Goal: Check status: Check status

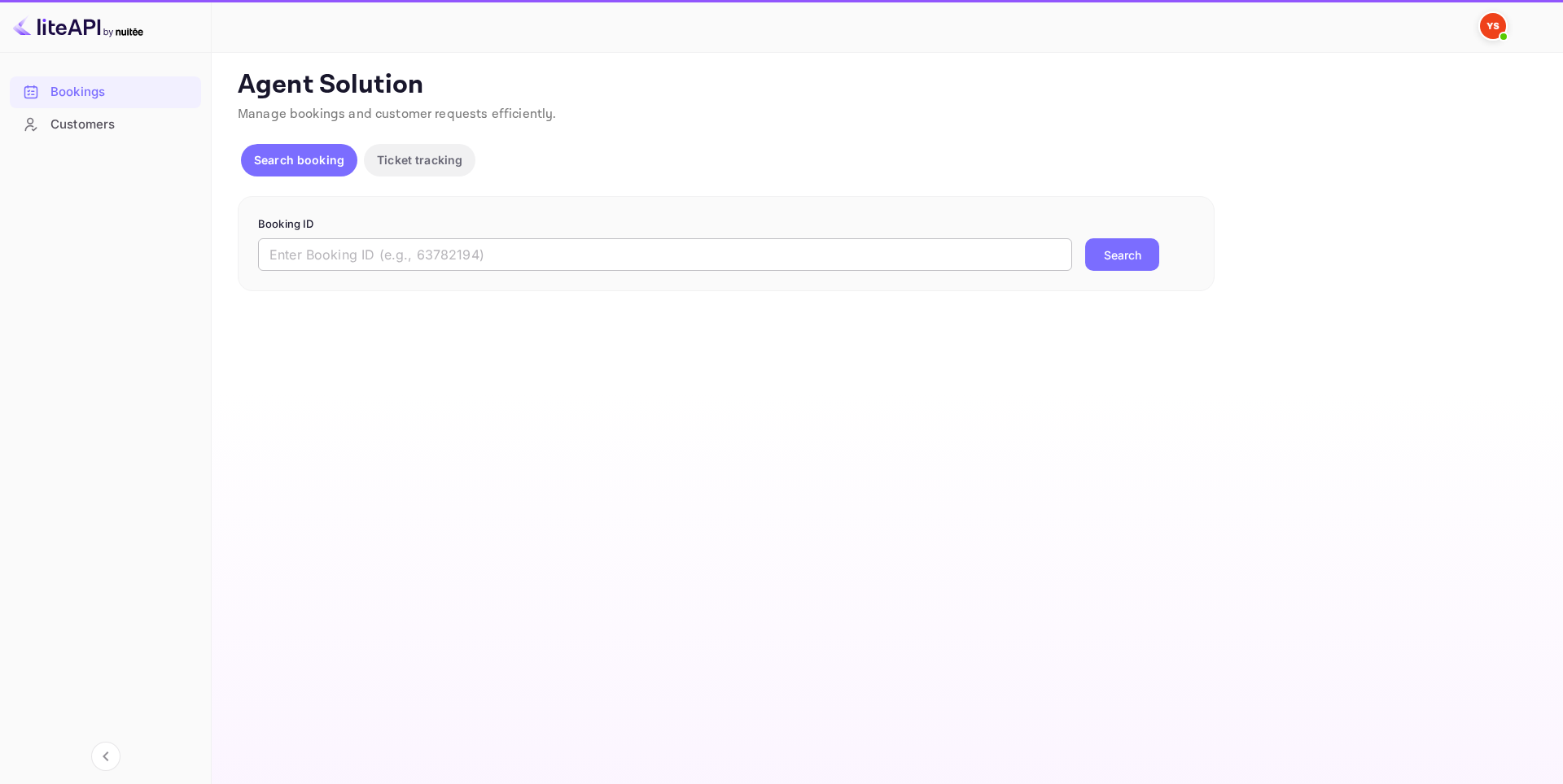
click at [437, 266] on input "text" at bounding box center [664, 254] width 814 height 33
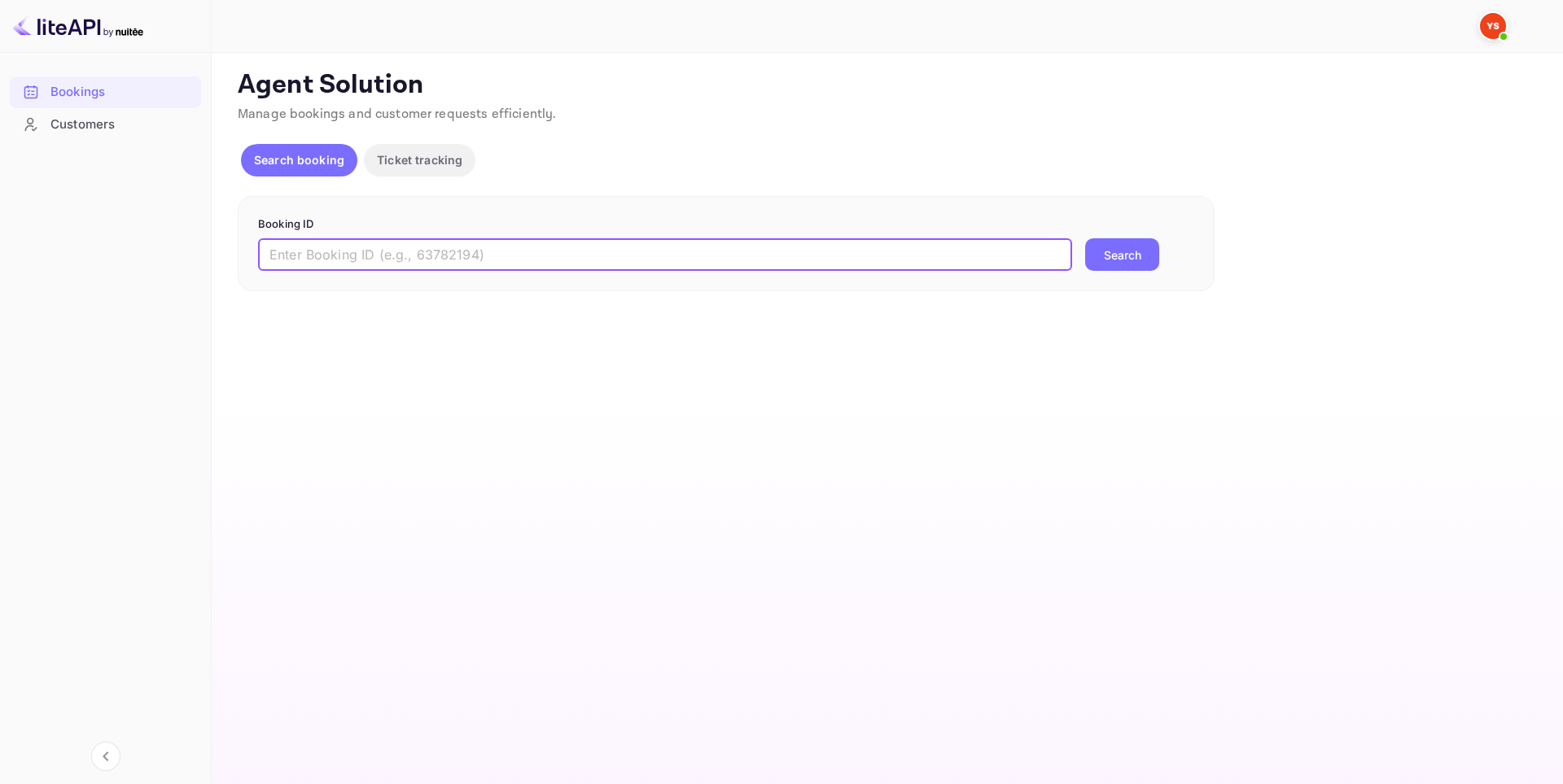
paste input "9813451"
type input "9813451"
click at [1103, 252] on button "Search" at bounding box center [1122, 254] width 74 height 33
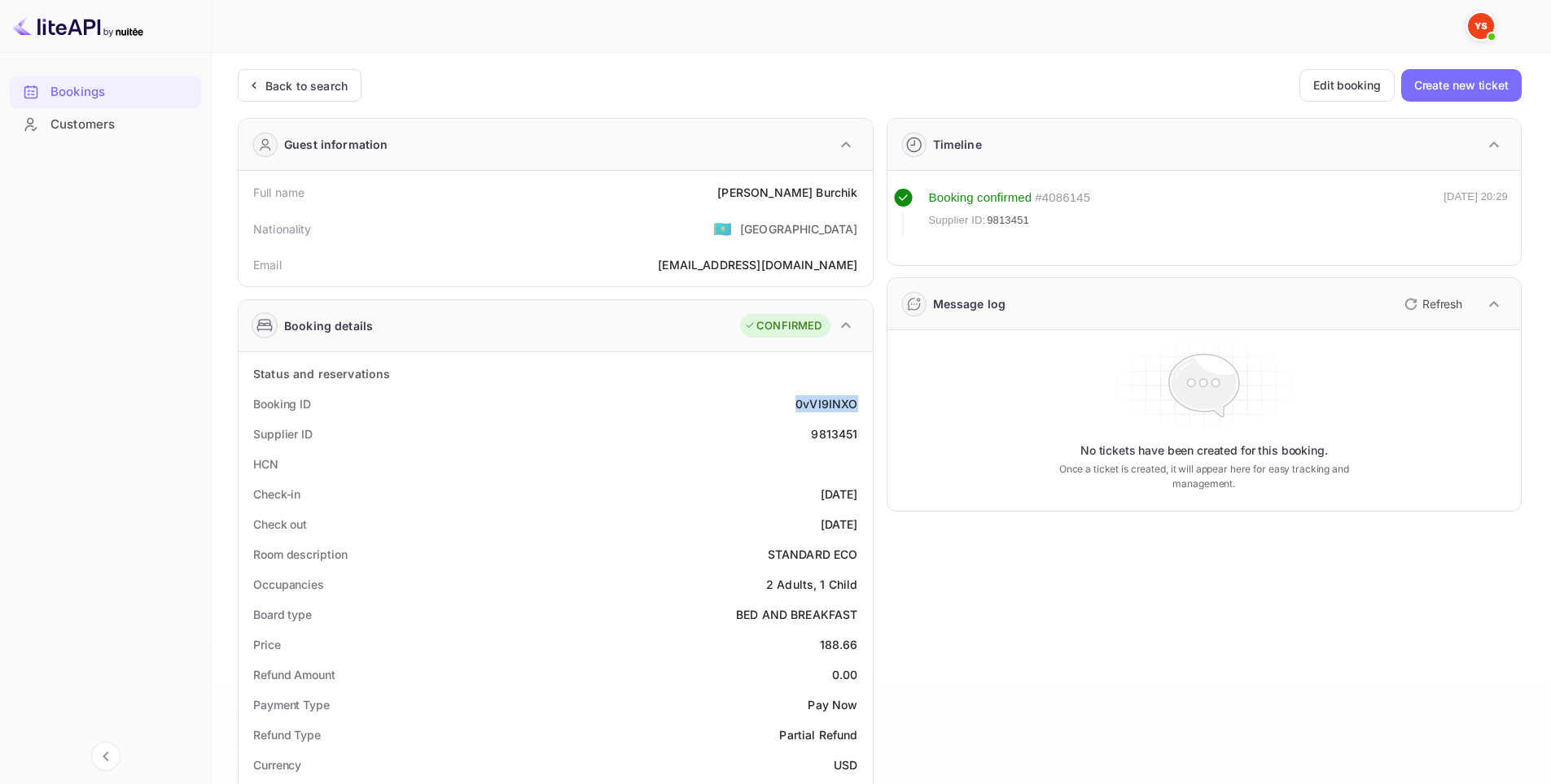
drag, startPoint x: 786, startPoint y: 406, endPoint x: 864, endPoint y: 399, distance: 78.3
click at [864, 399] on div "Booking ID 0vVI9INXO" at bounding box center [556, 404] width 621 height 30
copy div "0vVI9INXO"
drag, startPoint x: 799, startPoint y: 434, endPoint x: 865, endPoint y: 433, distance: 66.0
click at [865, 433] on div "Supplier ID 9813451" at bounding box center [556, 434] width 621 height 30
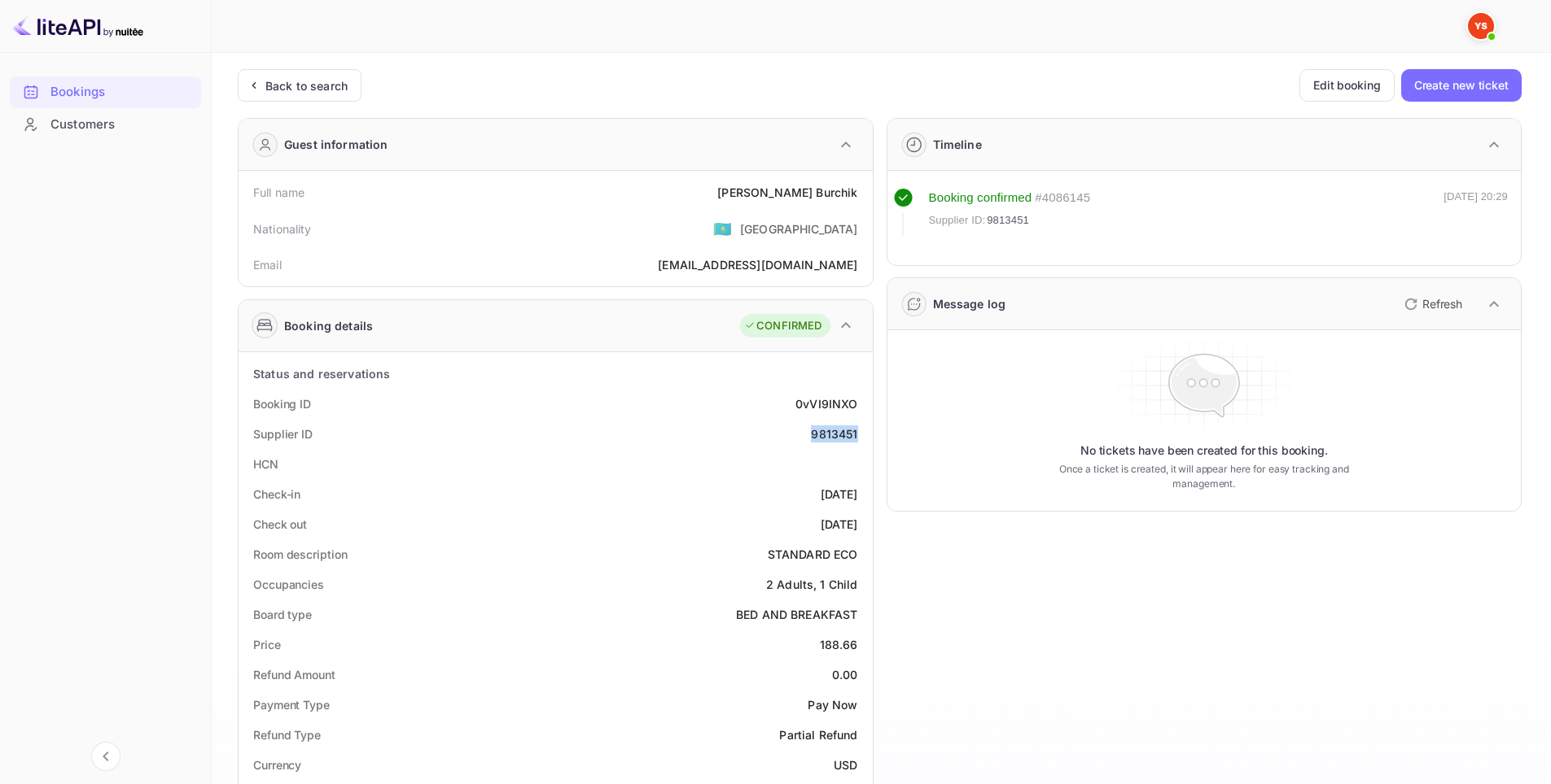
copy div "9813451"
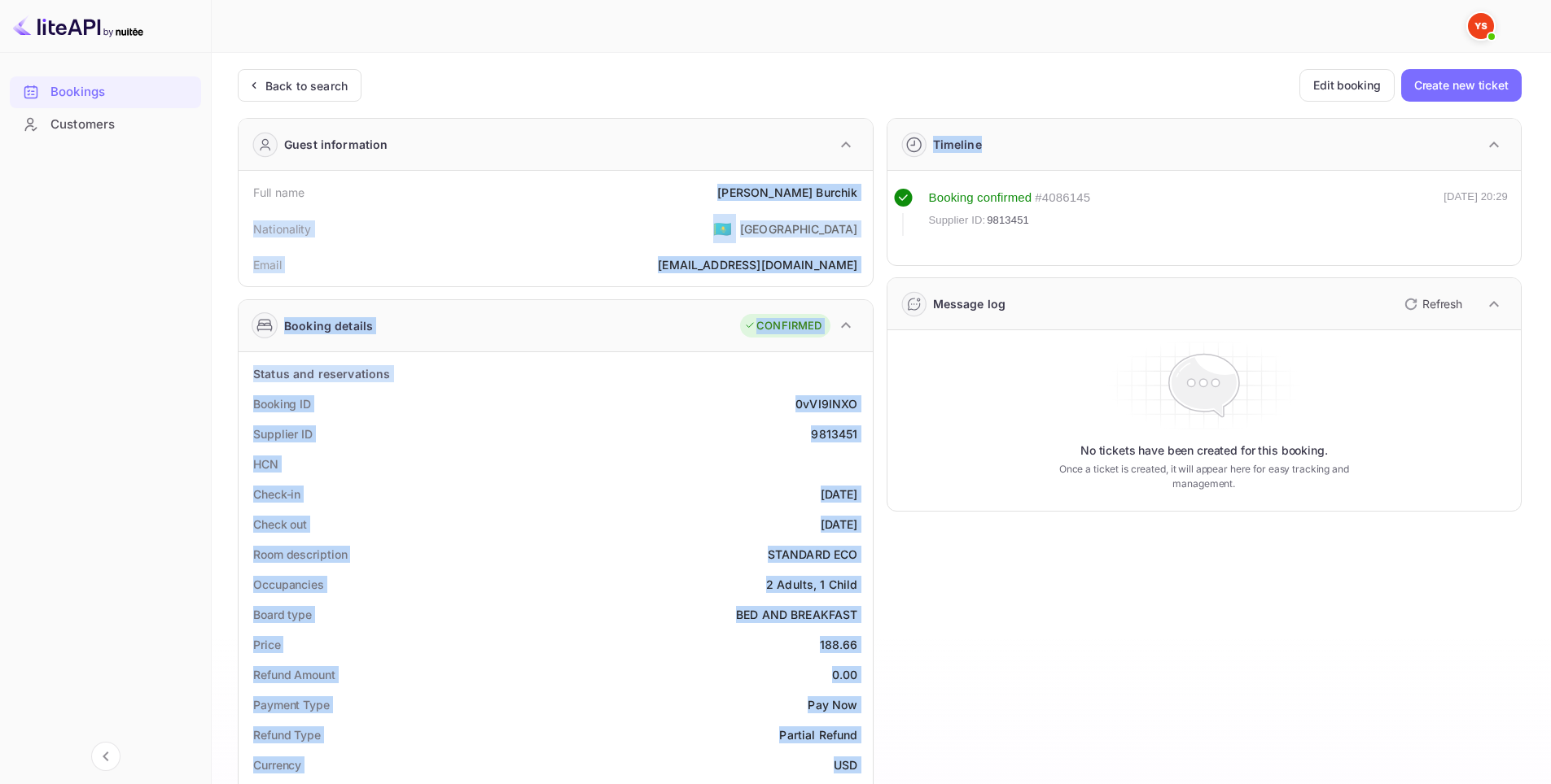
drag, startPoint x: 780, startPoint y: 182, endPoint x: 873, endPoint y: 204, distance: 95.6
click at [873, 204] on div "Guest information Full name [PERSON_NAME] Nationality 🇰🇿 [DEMOGRAPHIC_DATA] Ema…" at bounding box center [873, 698] width 1297 height 1186
click at [784, 180] on div "Full name [PERSON_NAME]" at bounding box center [556, 192] width 621 height 30
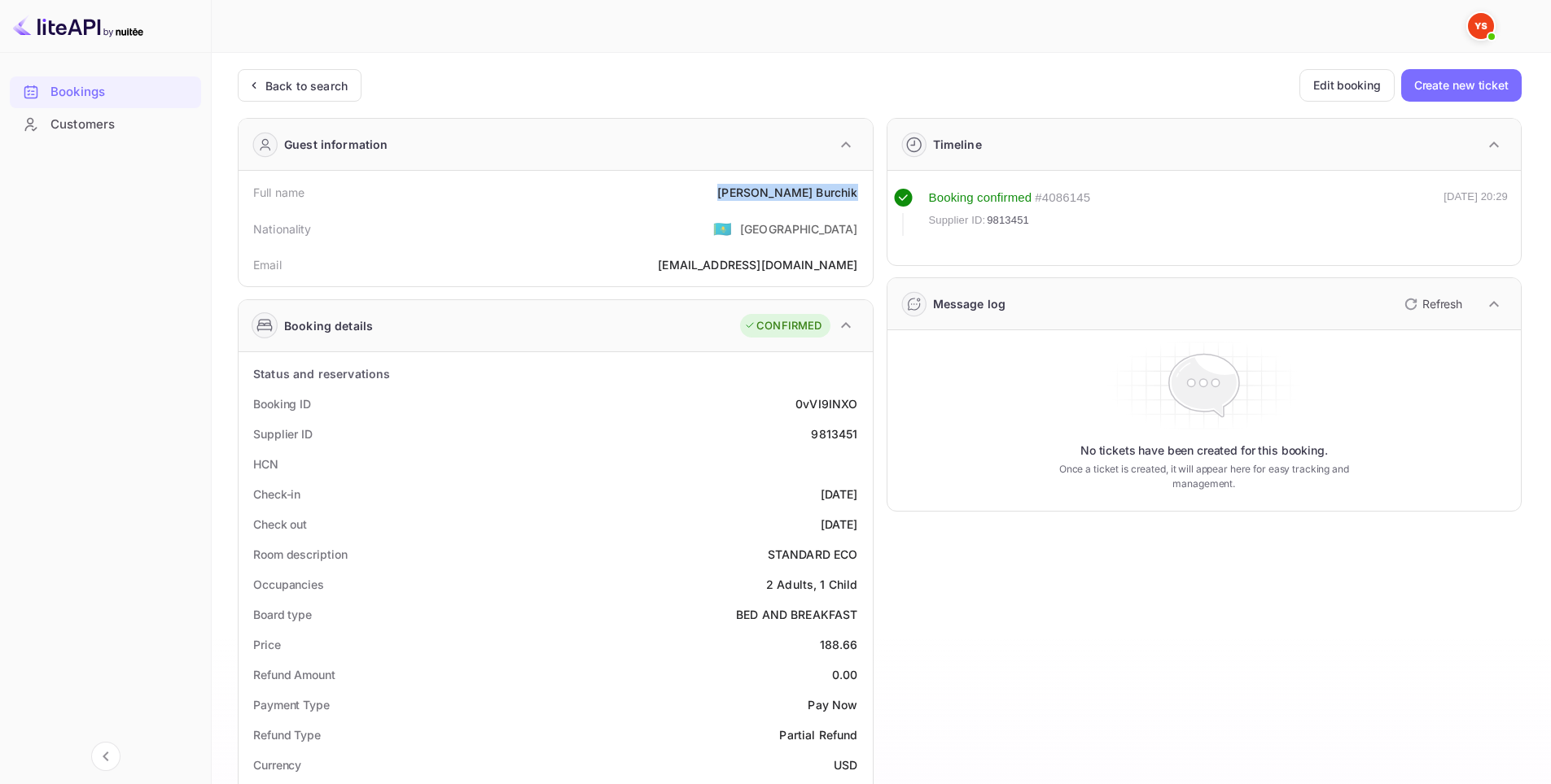
drag, startPoint x: 797, startPoint y: 185, endPoint x: 860, endPoint y: 192, distance: 63.4
click at [860, 192] on div "Full name [PERSON_NAME]" at bounding box center [556, 192] width 621 height 30
copy div "[PERSON_NAME]"
drag, startPoint x: 785, startPoint y: 497, endPoint x: 868, endPoint y: 490, distance: 83.3
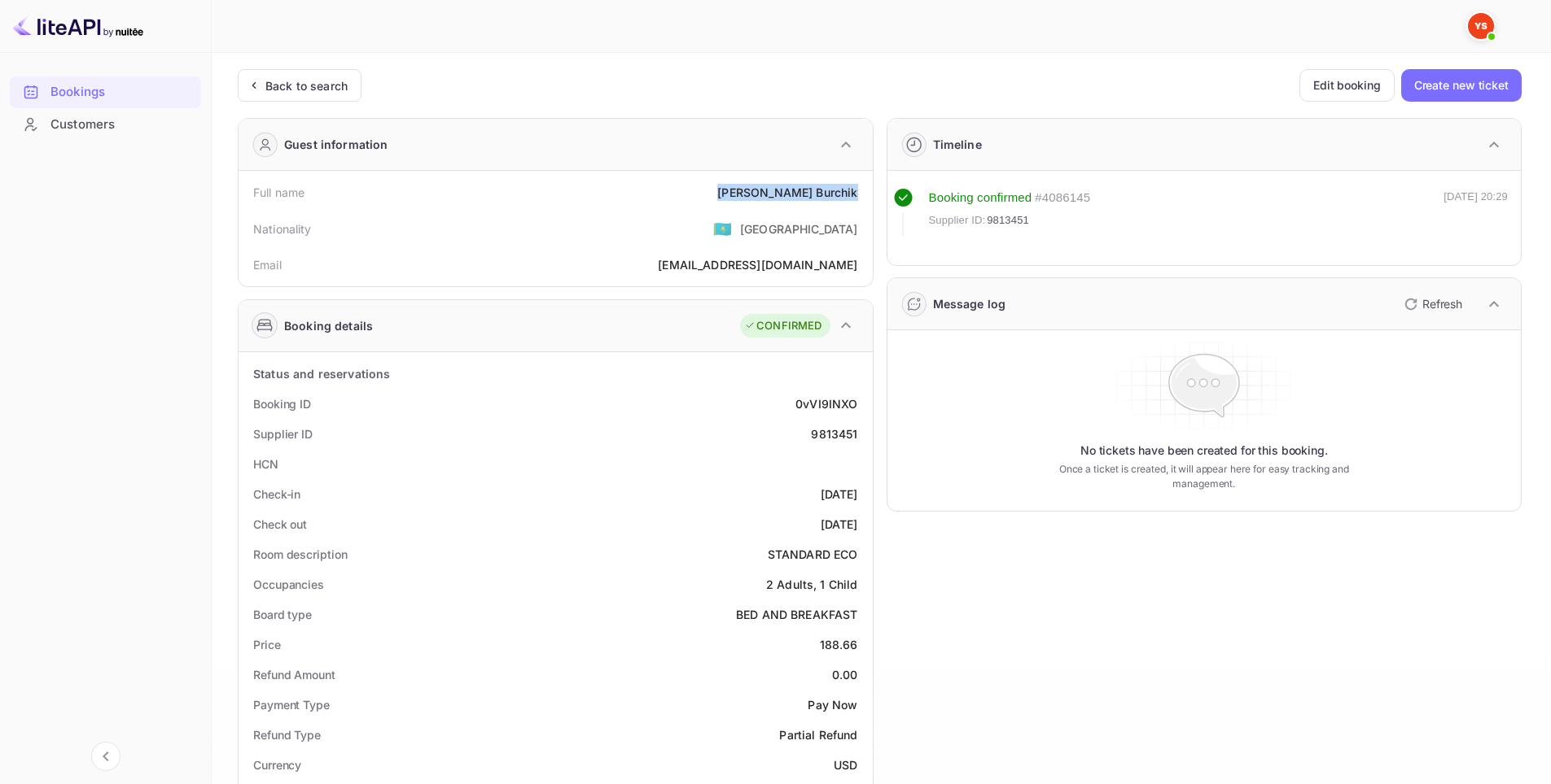
copy div "[DATE]"
click at [567, 470] on div "HCN" at bounding box center [556, 464] width 621 height 30
drag, startPoint x: 797, startPoint y: 520, endPoint x: 858, endPoint y: 520, distance: 61.0
click at [858, 520] on div "Check out [DATE]" at bounding box center [556, 525] width 621 height 30
copy div "[DATE]"
